Goal: Navigation & Orientation: Find specific page/section

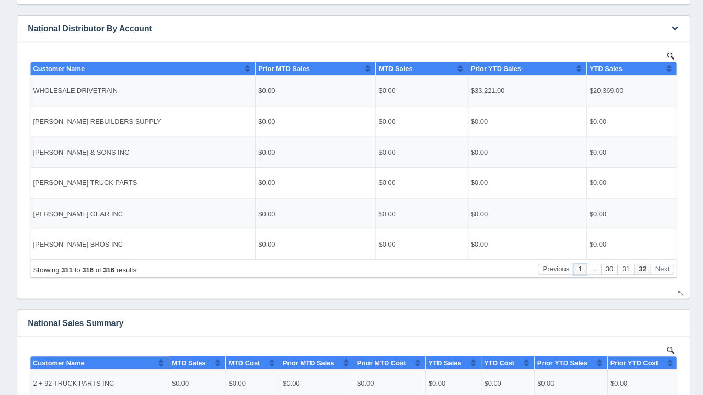
click at [580, 267] on button "1" at bounding box center [576, 267] width 13 height 11
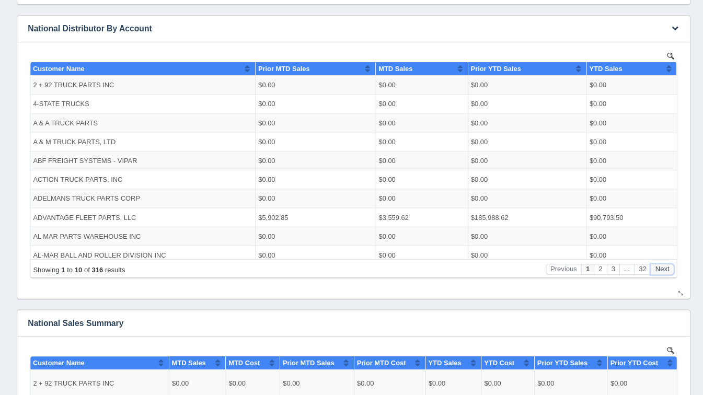
click at [660, 270] on button "Next" at bounding box center [659, 267] width 24 height 11
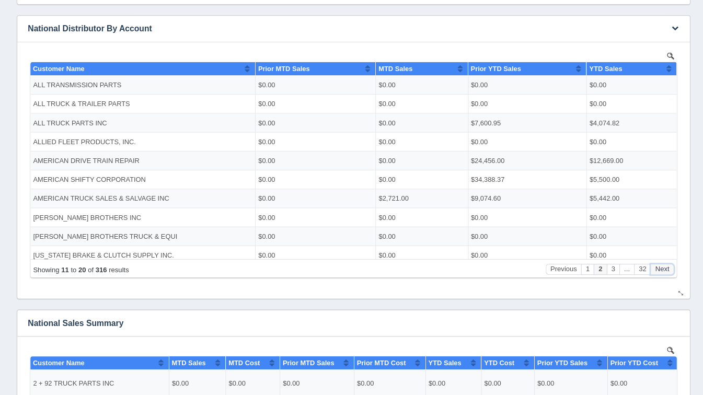
click at [660, 270] on button "Next" at bounding box center [659, 267] width 24 height 11
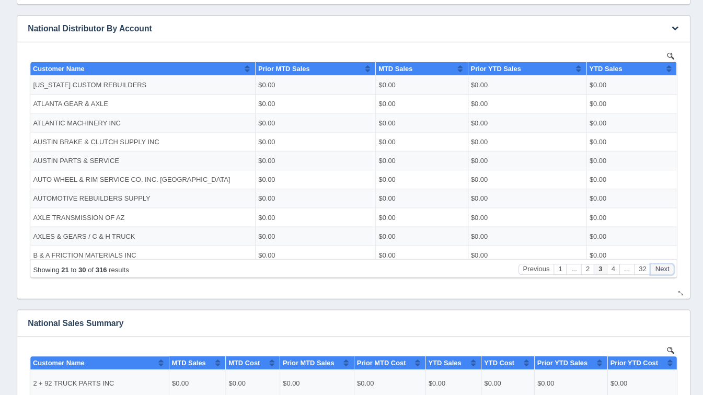
click at [660, 270] on button "Next" at bounding box center [659, 267] width 24 height 11
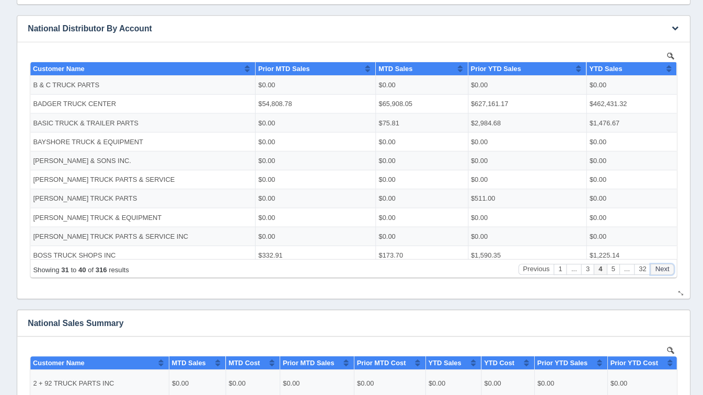
click at [660, 270] on button "Next" at bounding box center [659, 267] width 24 height 11
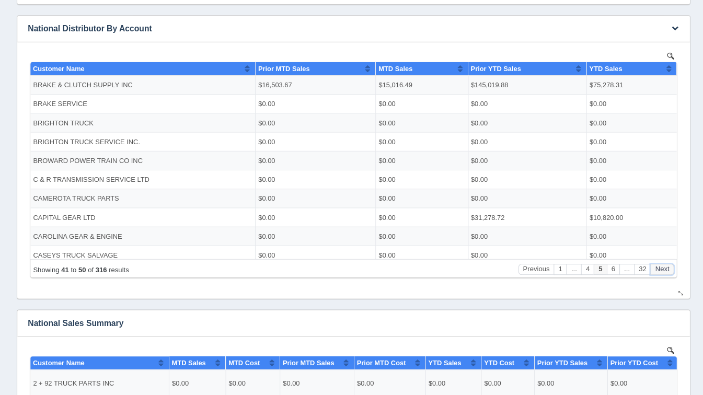
click at [660, 270] on button "Next" at bounding box center [659, 267] width 24 height 11
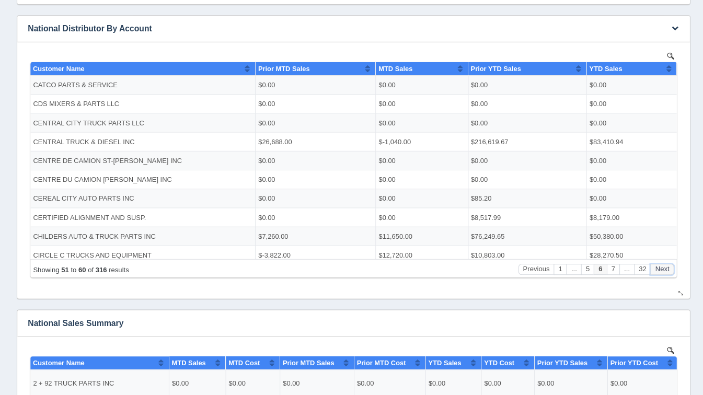
click at [660, 270] on button "Next" at bounding box center [659, 267] width 24 height 11
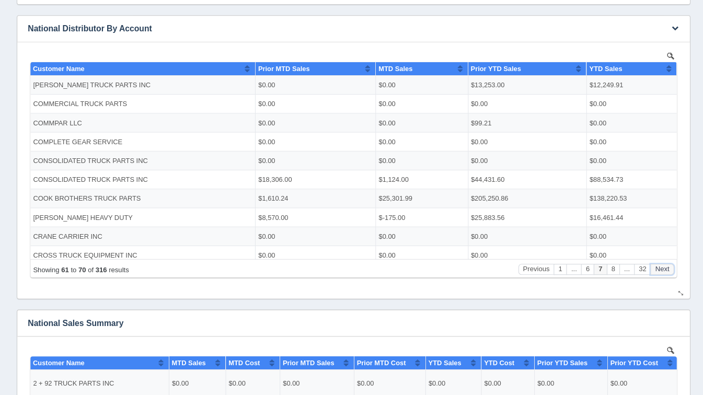
click at [660, 270] on button "Next" at bounding box center [659, 267] width 24 height 11
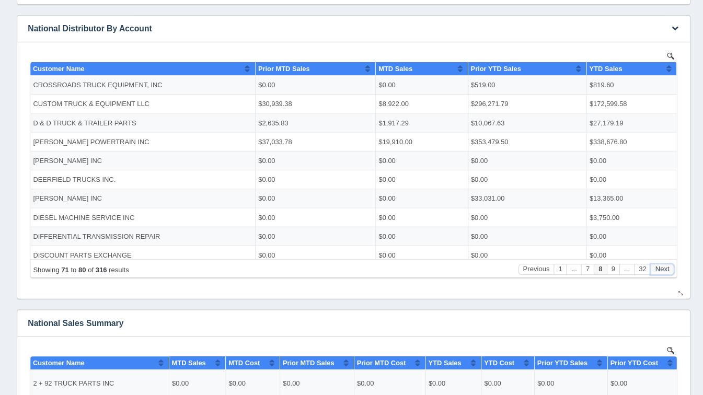
click at [660, 270] on button "Next" at bounding box center [659, 267] width 24 height 11
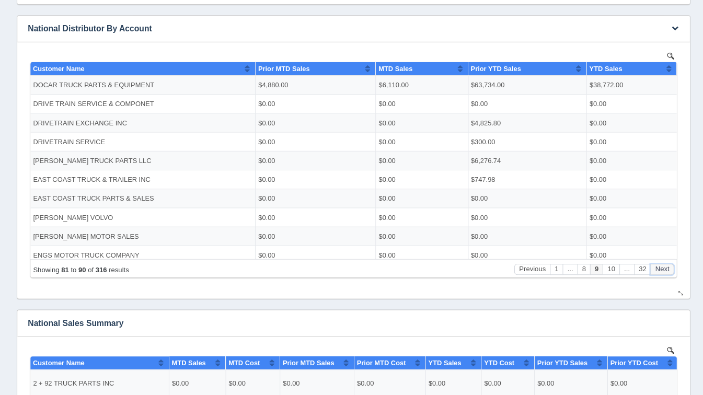
click at [660, 270] on button "Next" at bounding box center [659, 267] width 24 height 11
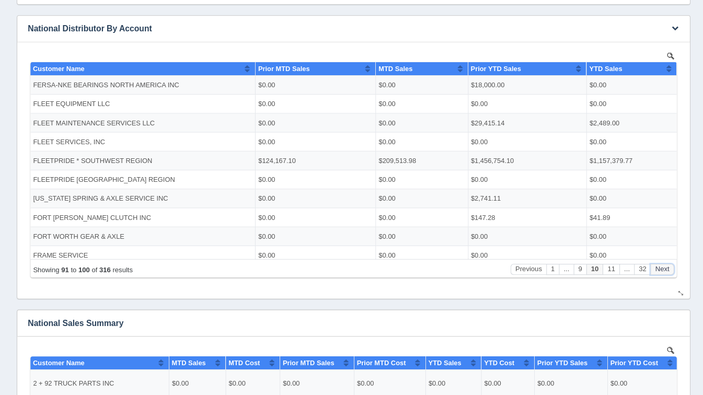
click at [660, 270] on button "Next" at bounding box center [659, 267] width 24 height 11
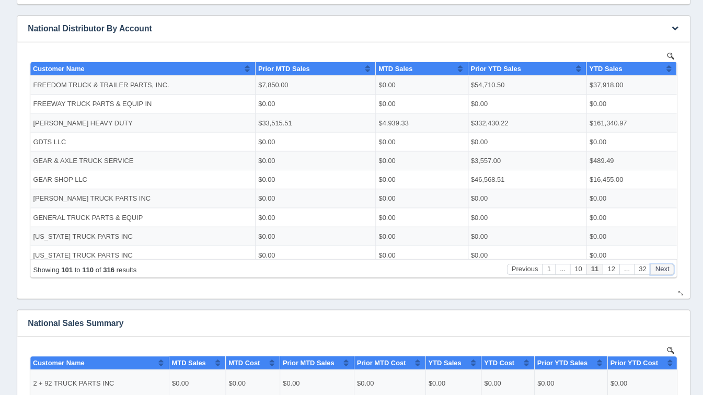
click at [660, 270] on button "Next" at bounding box center [659, 267] width 24 height 11
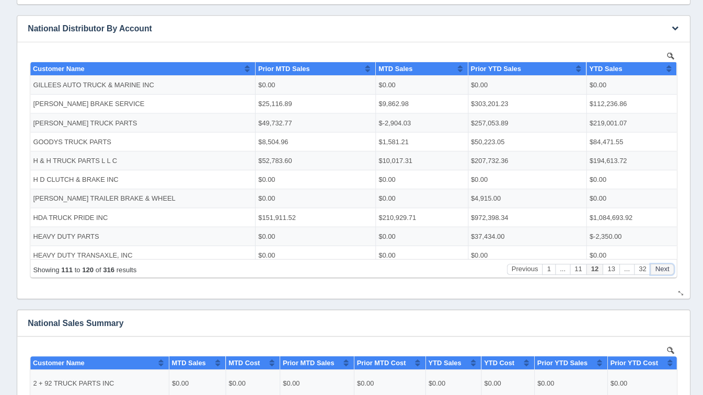
click at [660, 270] on button "Next" at bounding box center [659, 267] width 24 height 11
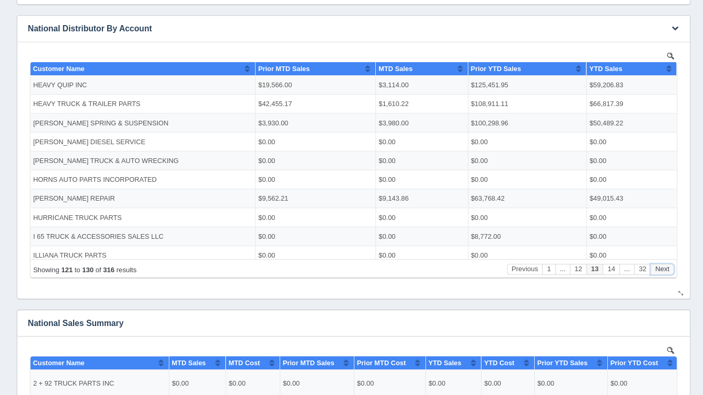
click at [660, 270] on button "Next" at bounding box center [659, 267] width 24 height 11
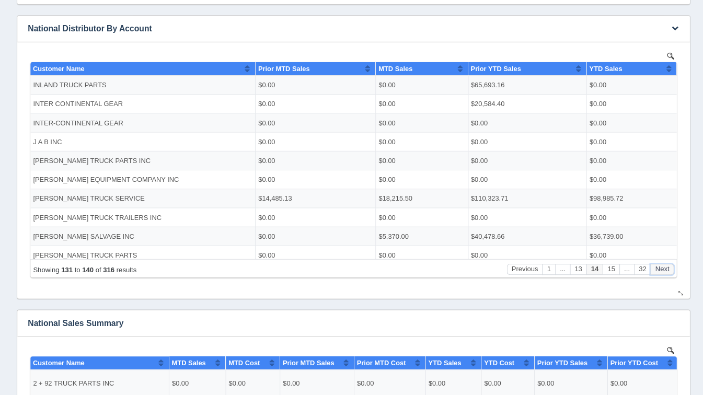
click at [660, 270] on button "Next" at bounding box center [659, 267] width 24 height 11
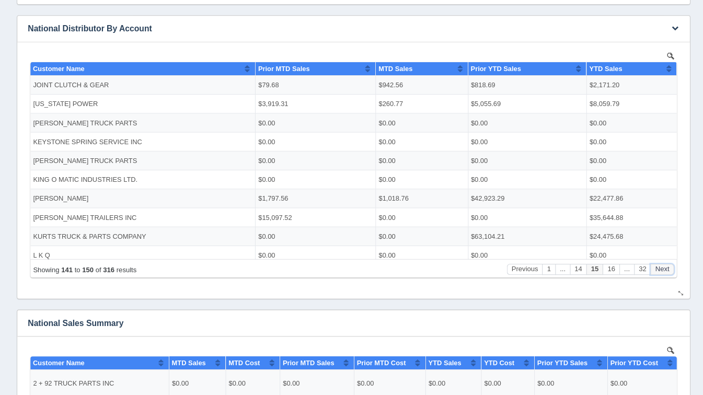
click at [660, 270] on button "Next" at bounding box center [659, 267] width 24 height 11
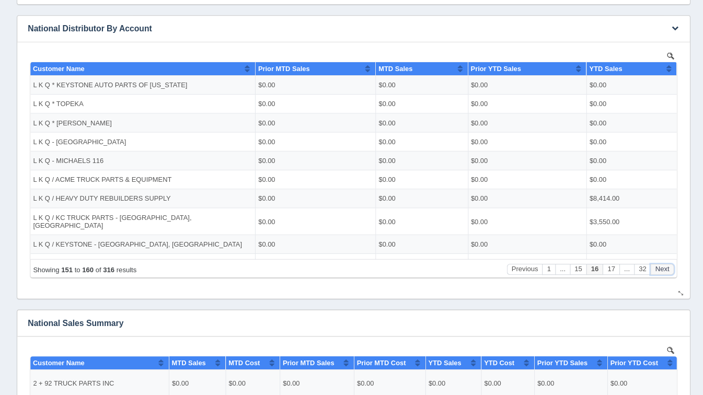
click at [660, 270] on button "Next" at bounding box center [659, 267] width 24 height 11
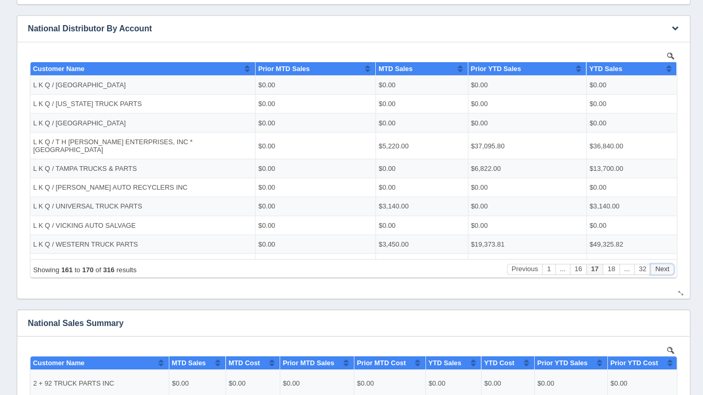
click at [660, 270] on button "Next" at bounding box center [659, 267] width 24 height 11
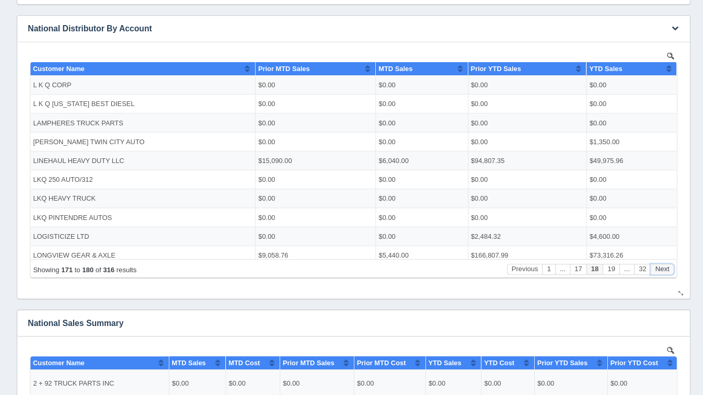
click at [660, 270] on button "Next" at bounding box center [659, 267] width 24 height 11
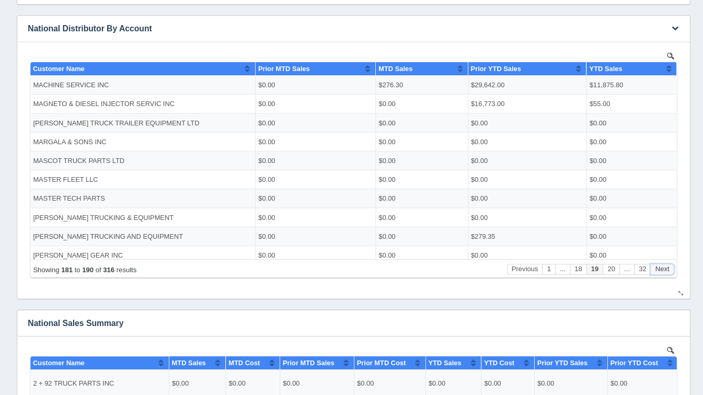
click at [660, 270] on button "Next" at bounding box center [659, 267] width 24 height 11
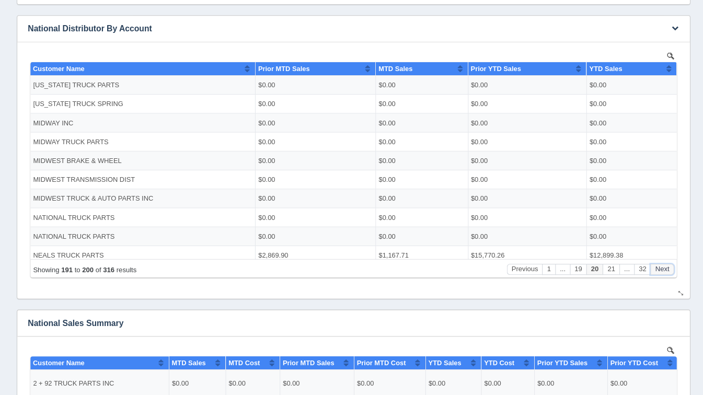
click at [660, 270] on button "Next" at bounding box center [659, 267] width 24 height 11
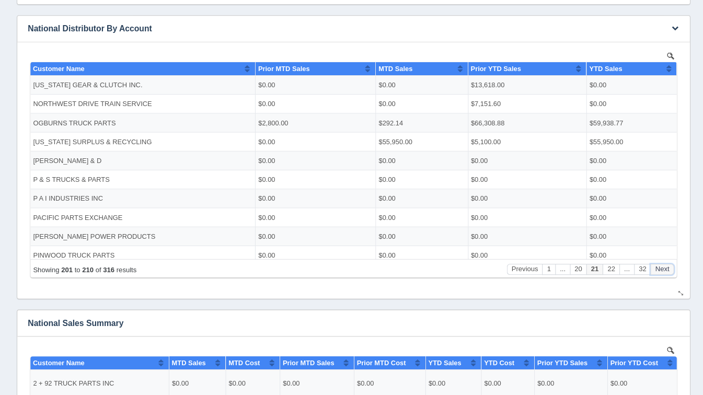
click at [660, 270] on button "Next" at bounding box center [659, 267] width 24 height 11
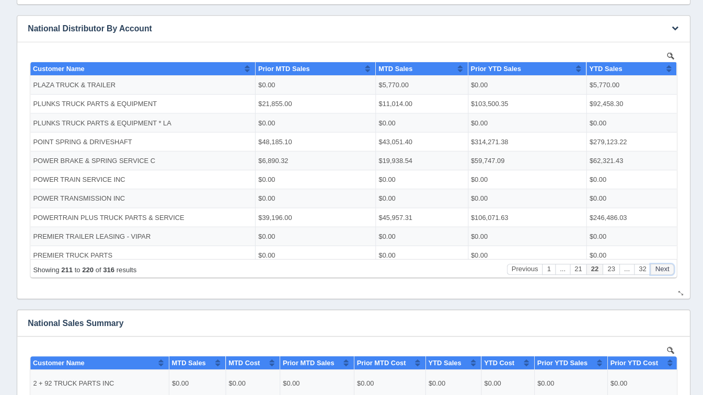
click at [660, 270] on button "Next" at bounding box center [659, 267] width 24 height 11
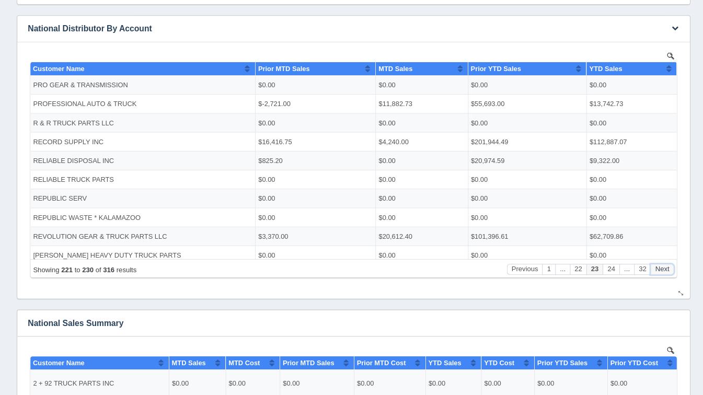
click at [660, 270] on button "Next" at bounding box center [659, 267] width 24 height 11
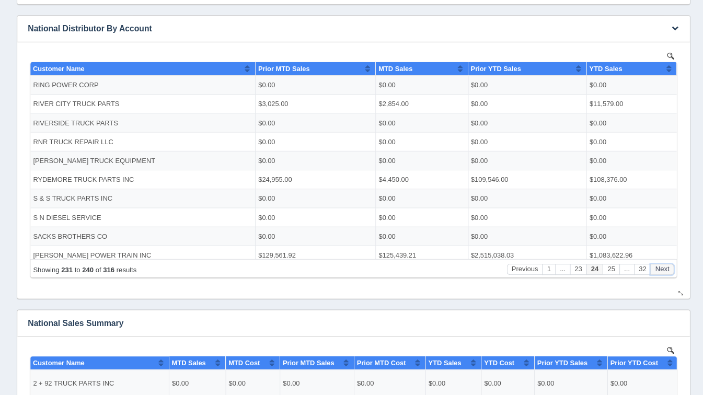
click at [660, 270] on button "Next" at bounding box center [659, 267] width 24 height 11
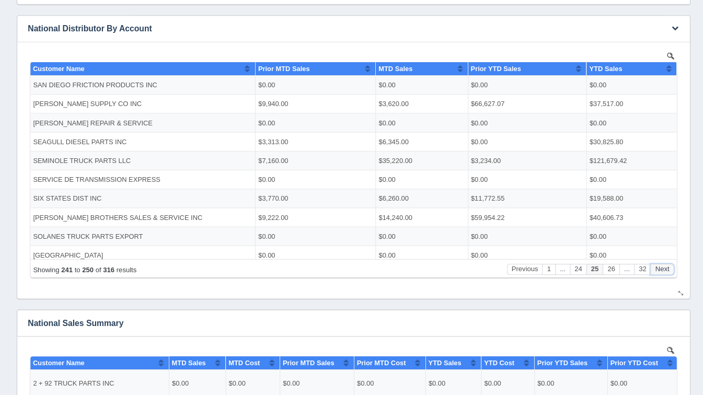
click at [660, 270] on button "Next" at bounding box center [659, 267] width 24 height 11
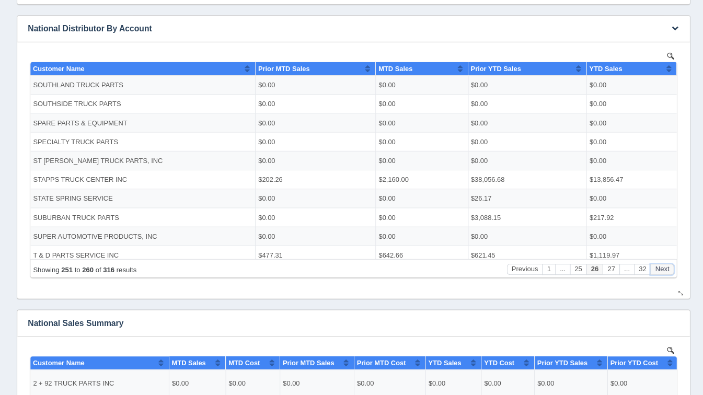
click at [660, 270] on button "Next" at bounding box center [659, 267] width 24 height 11
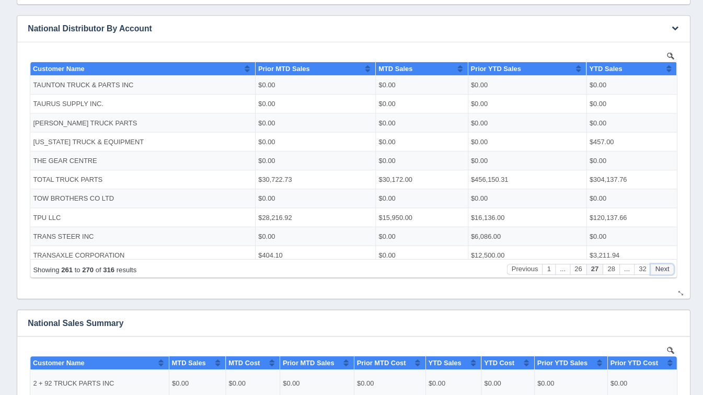
click at [660, 270] on button "Next" at bounding box center [659, 267] width 24 height 11
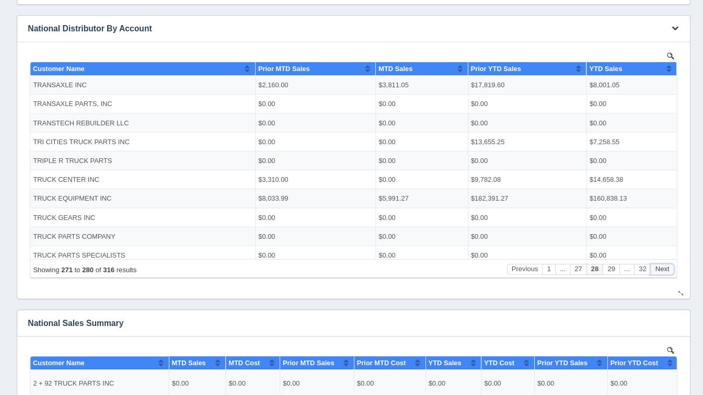
click at [660, 270] on button "Next" at bounding box center [659, 267] width 24 height 11
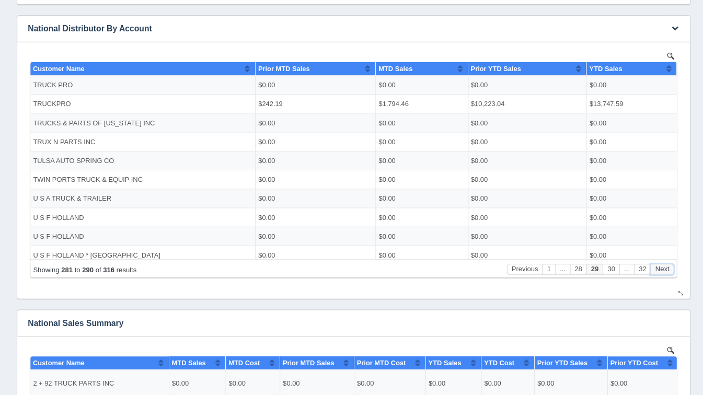
click at [660, 270] on button "Next" at bounding box center [659, 267] width 24 height 11
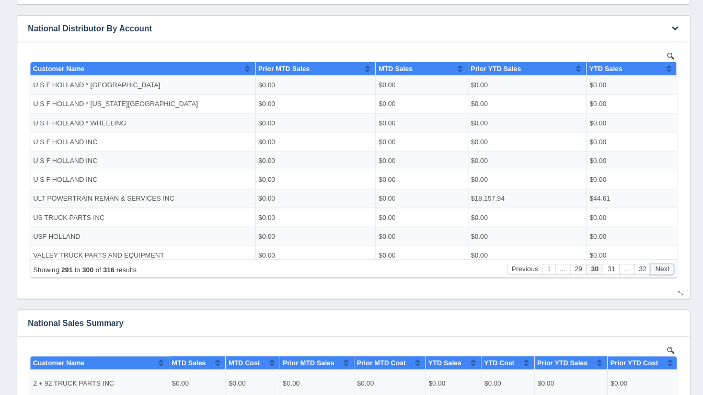
click at [660, 270] on button "Next" at bounding box center [659, 267] width 24 height 11
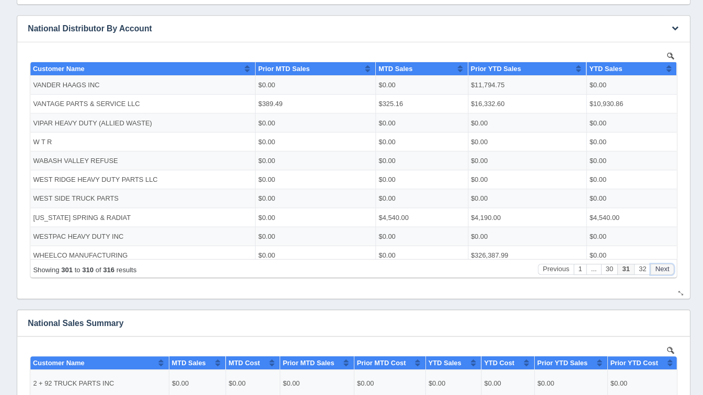
click at [660, 270] on button "Next" at bounding box center [659, 267] width 24 height 11
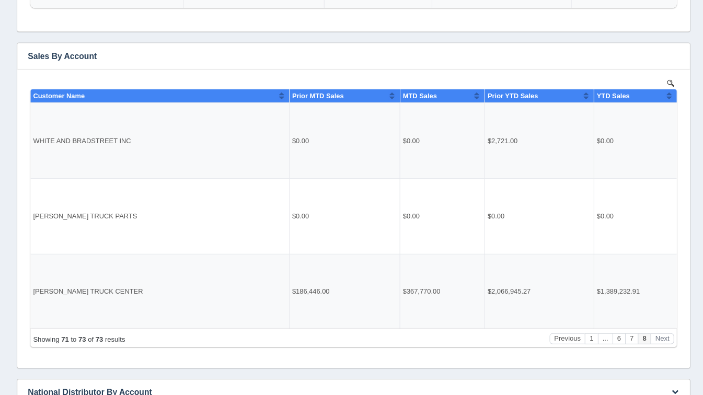
scroll to position [154, 0]
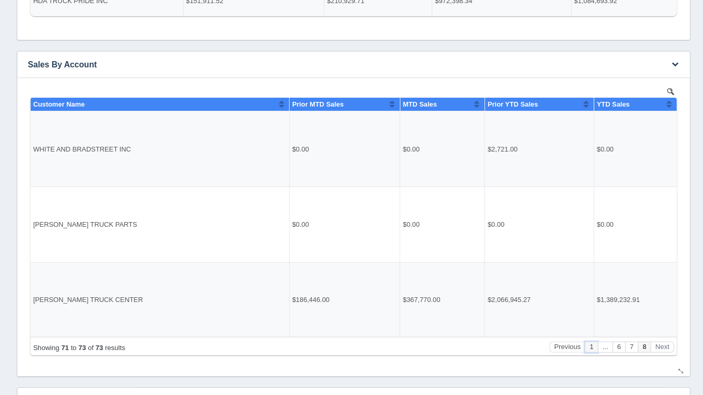
click at [587, 346] on button "1" at bounding box center [587, 345] width 13 height 11
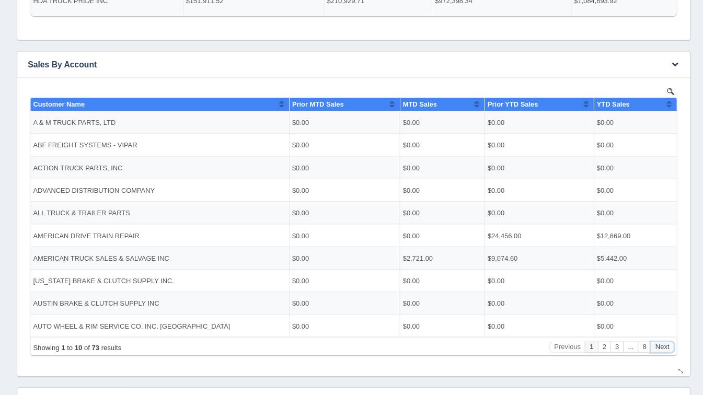
click at [664, 345] on button "Next" at bounding box center [659, 345] width 24 height 11
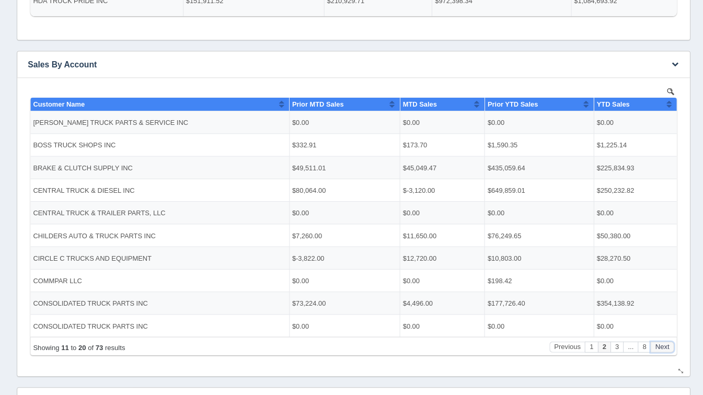
click at [664, 345] on button "Next" at bounding box center [659, 345] width 24 height 11
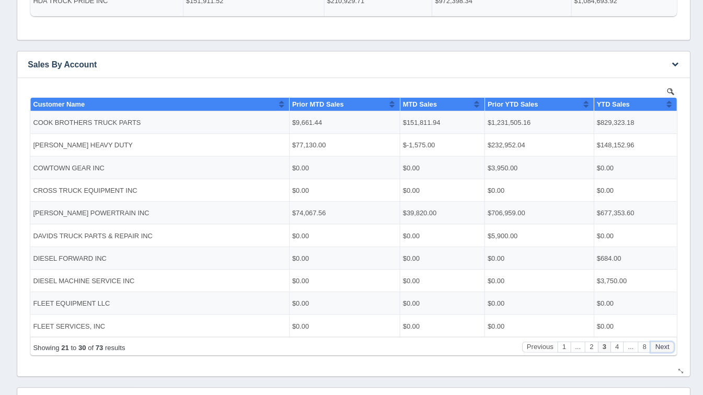
click at [664, 345] on button "Next" at bounding box center [659, 345] width 24 height 11
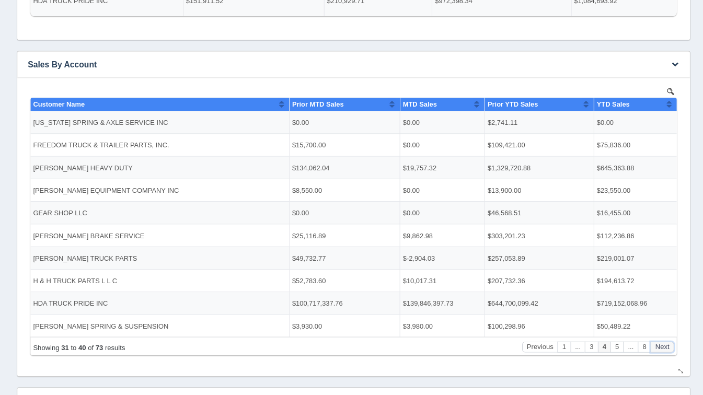
click at [664, 345] on button "Next" at bounding box center [659, 345] width 24 height 11
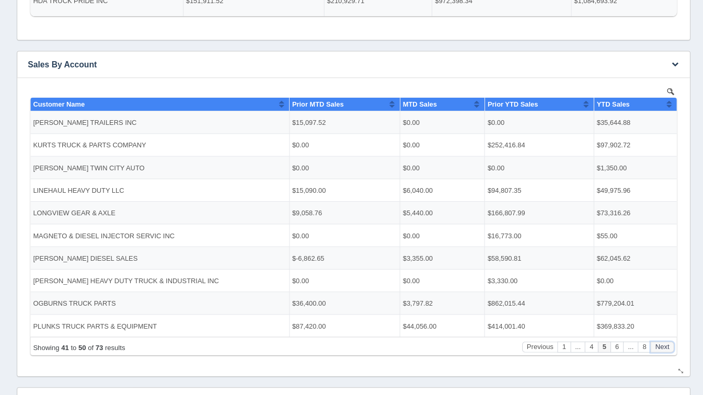
click at [664, 345] on button "Next" at bounding box center [659, 345] width 24 height 11
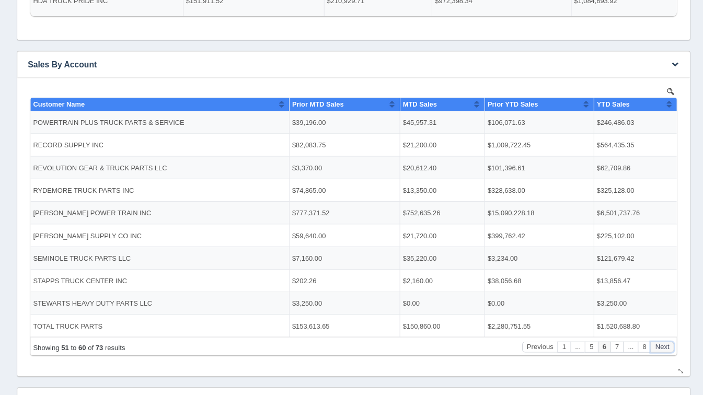
click at [664, 345] on button "Next" at bounding box center [659, 345] width 24 height 11
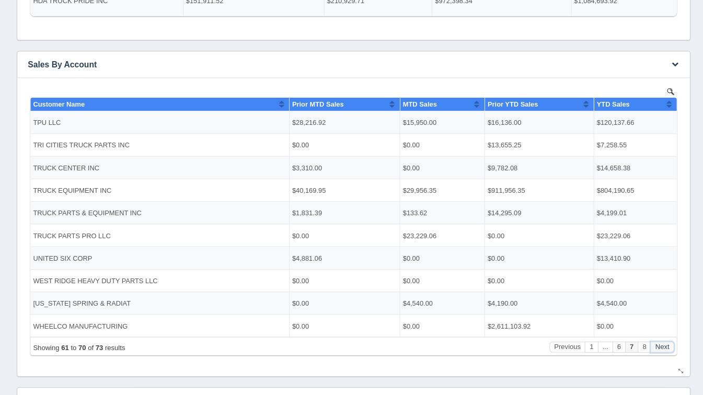
click at [664, 345] on button "Next" at bounding box center [659, 345] width 24 height 11
